Goal: Task Accomplishment & Management: Use online tool/utility

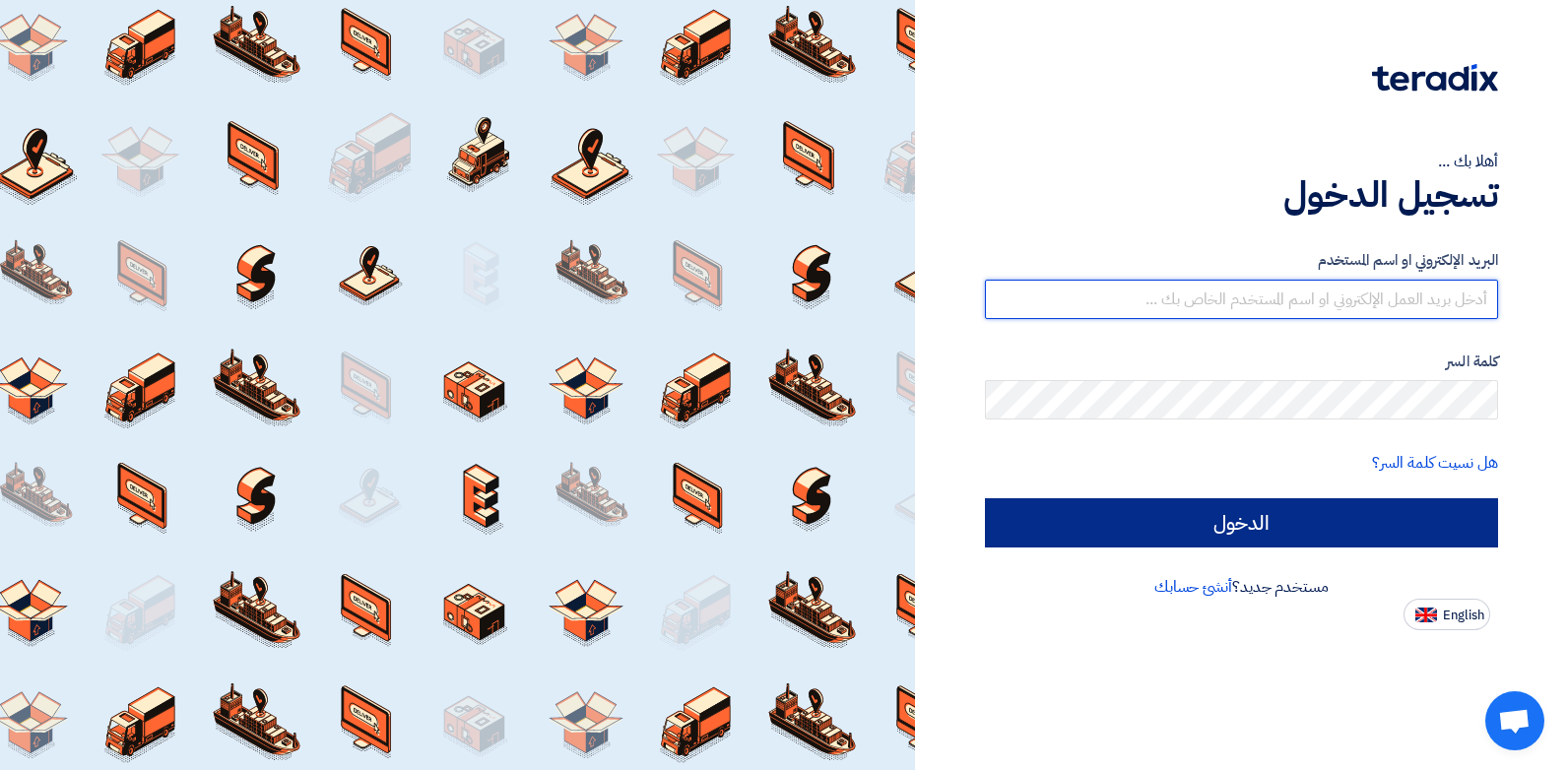
type input "[EMAIL_ADDRESS][DOMAIN_NAME]"
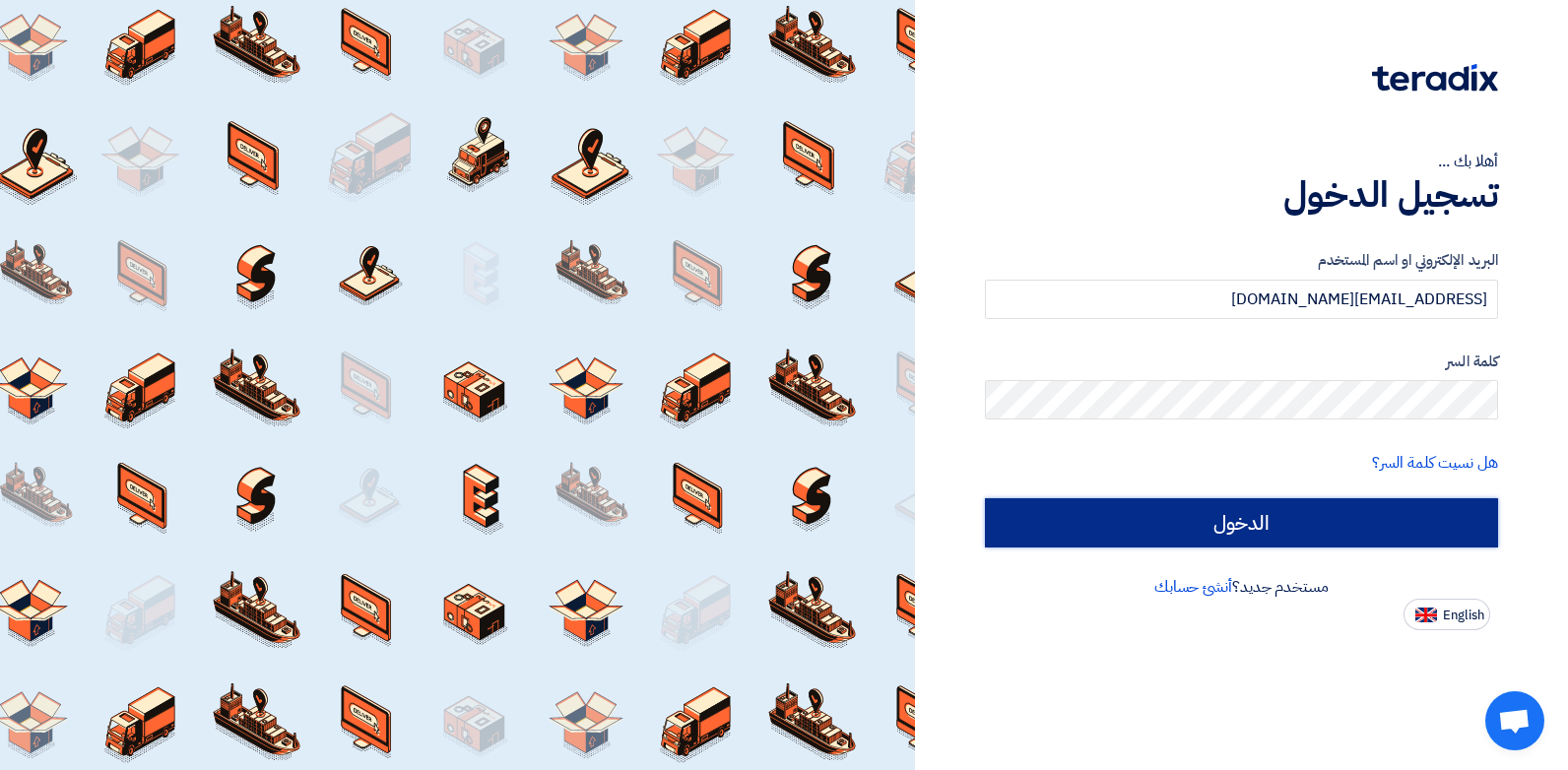
click at [1114, 510] on input "الدخول" at bounding box center [1241, 523] width 513 height 49
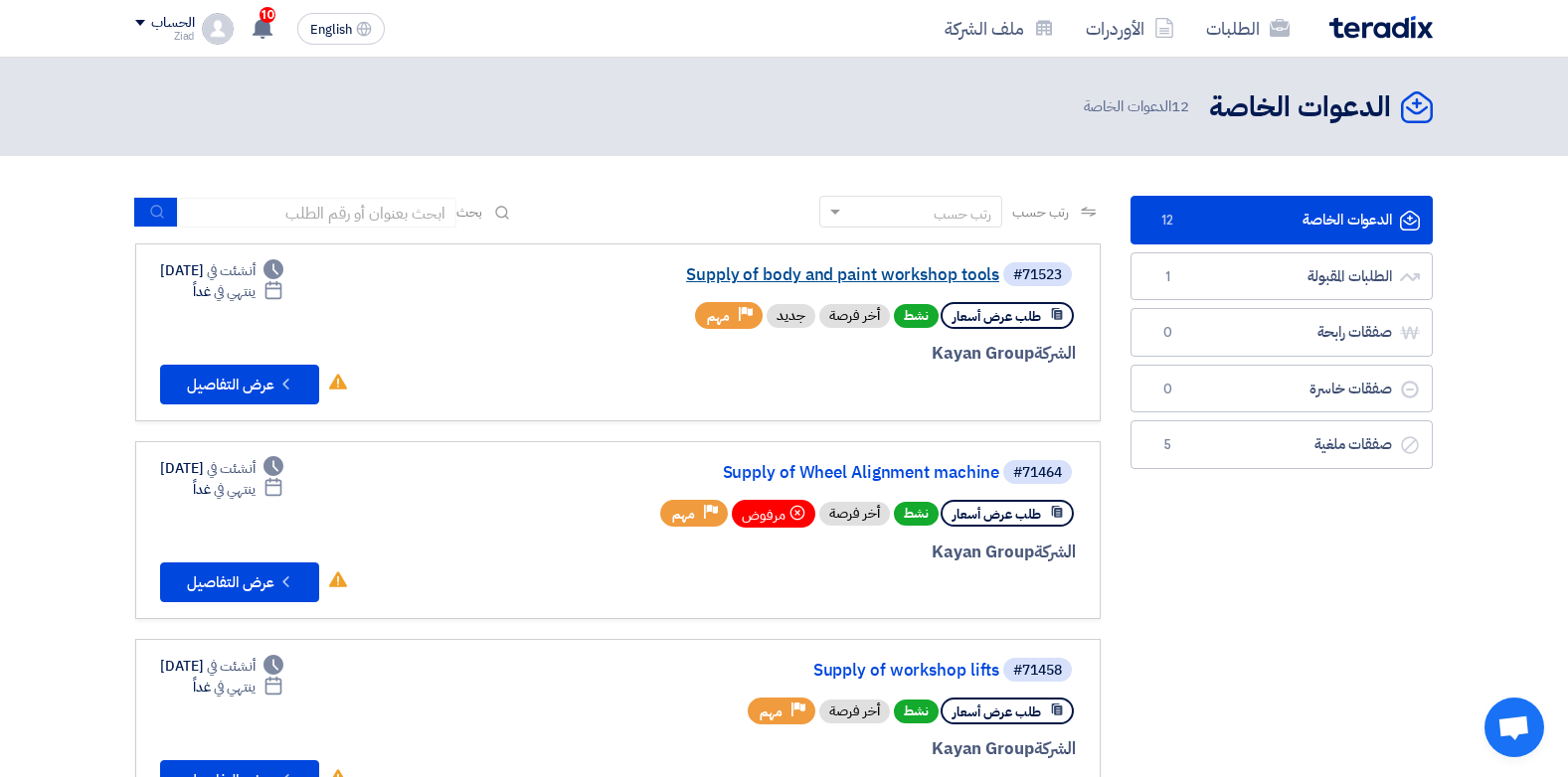
click at [822, 274] on link "Supply of body and paint workshop tools" at bounding box center [800, 275] width 397 height 18
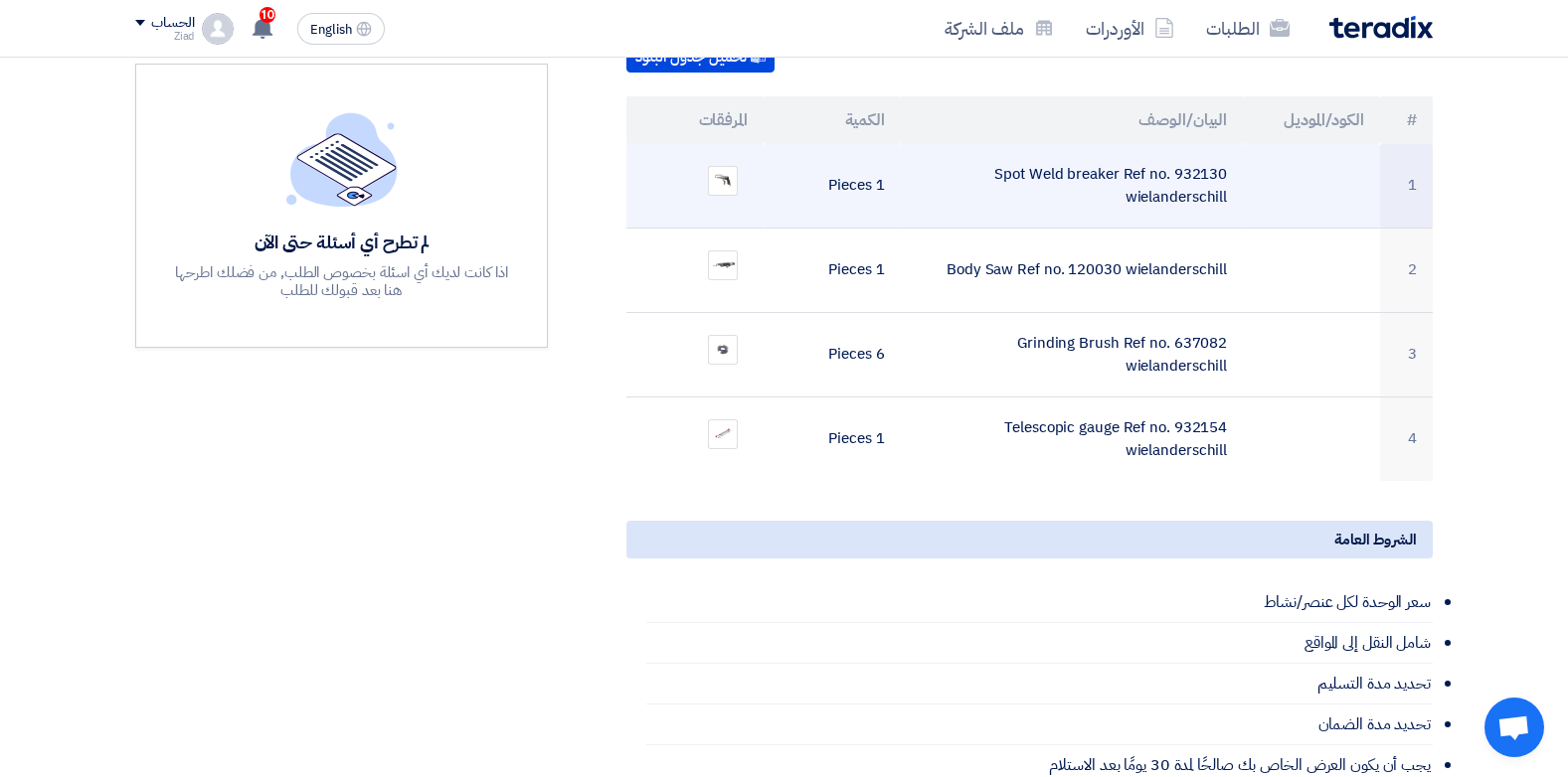
scroll to position [472, 0]
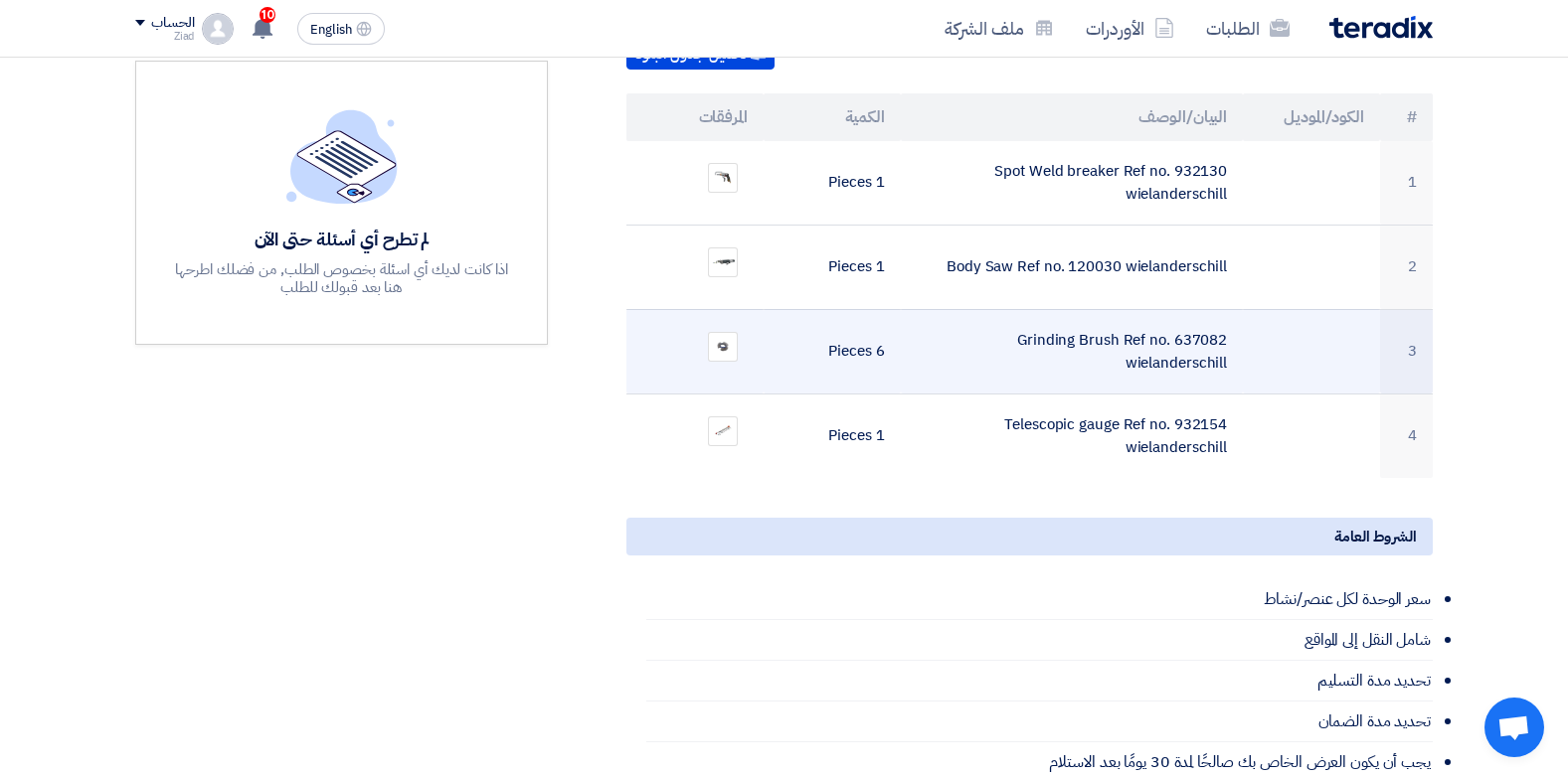
click at [1184, 331] on td "Grinding Brush Ref no. 637082 wielanderschill" at bounding box center [1072, 351] width 343 height 85
click at [711, 338] on img at bounding box center [723, 347] width 28 height 18
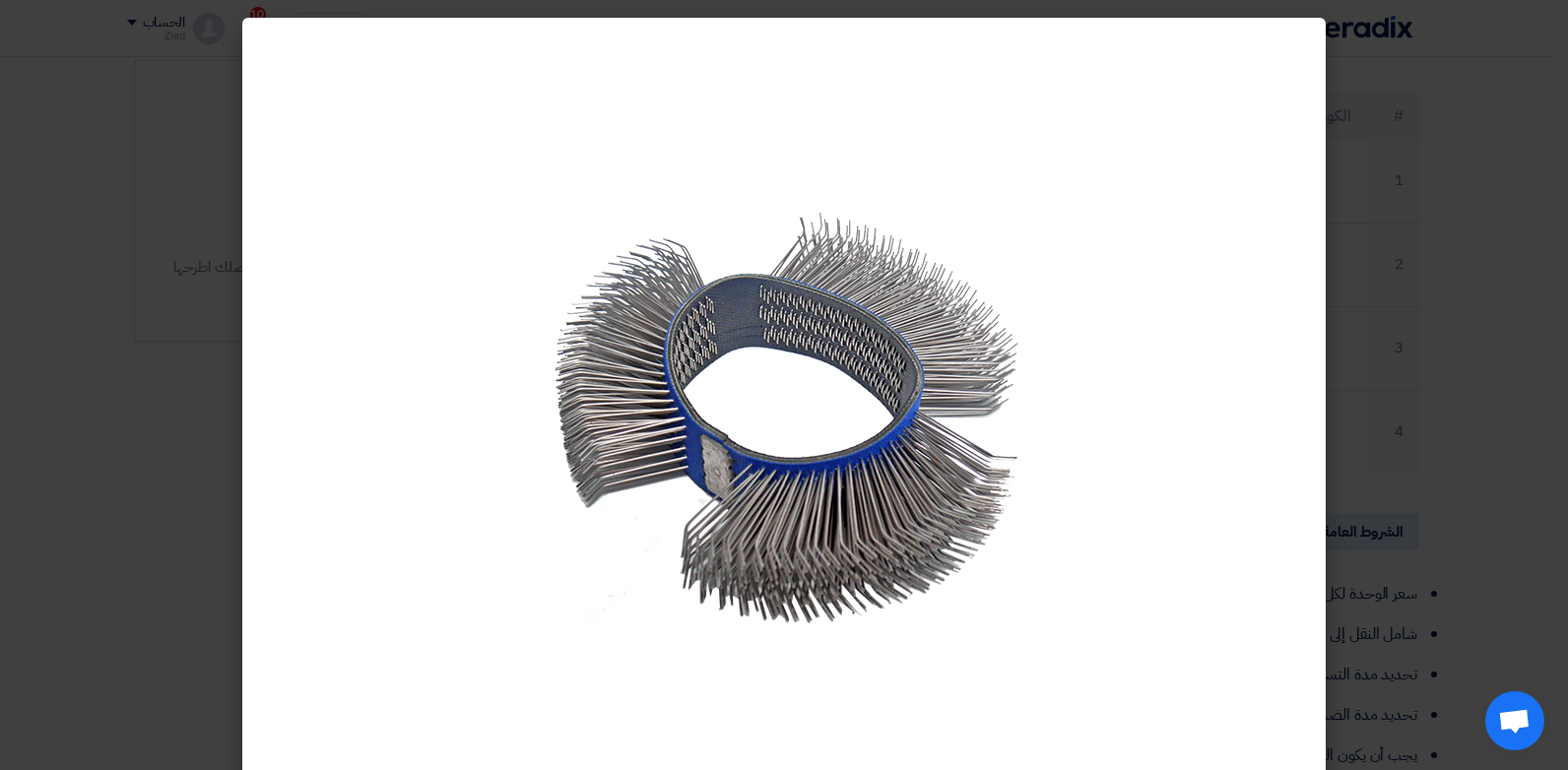
click at [1422, 167] on modal-container at bounding box center [784, 385] width 1568 height 770
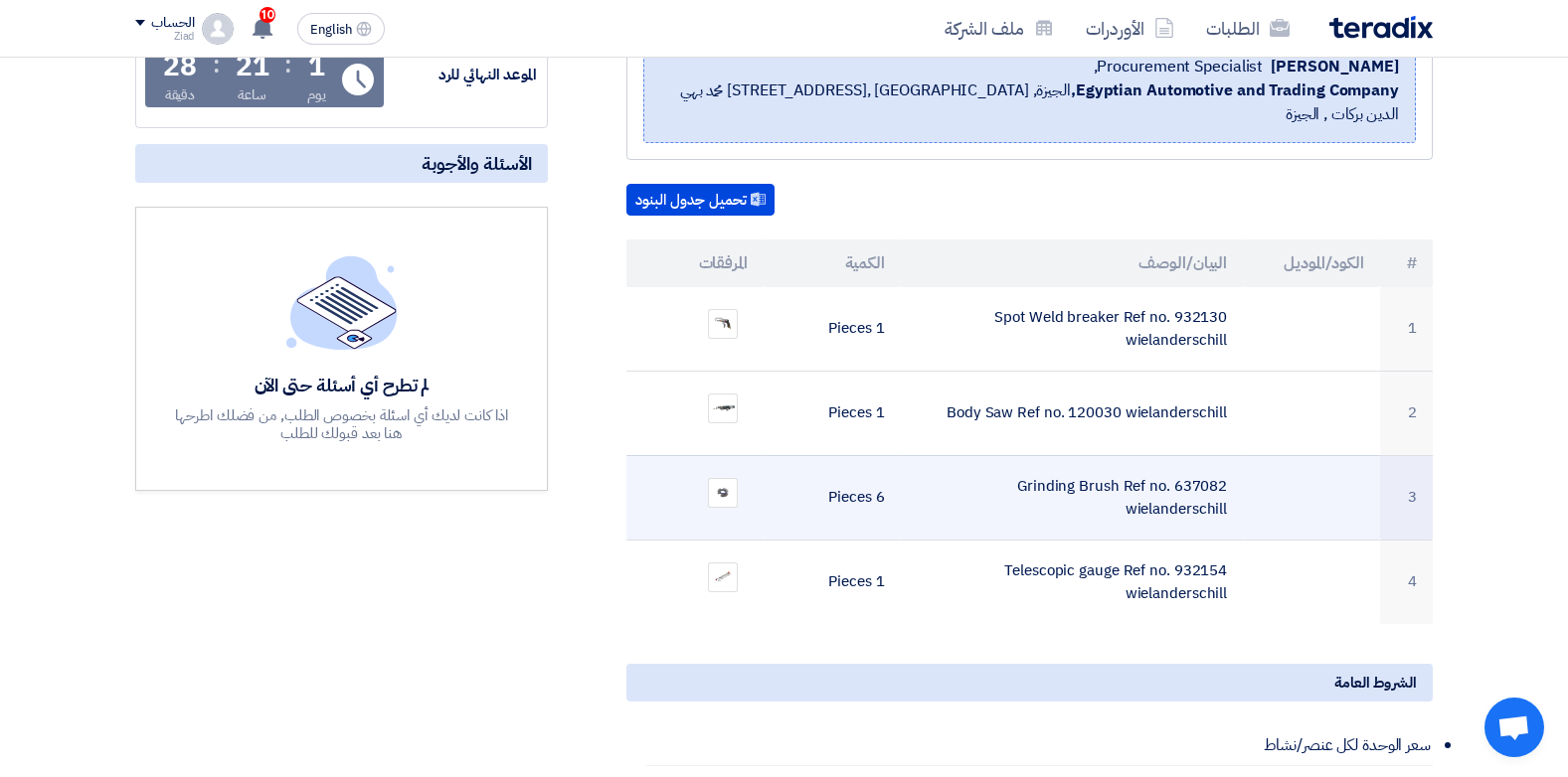
scroll to position [0, 0]
